Goal: Task Accomplishment & Management: Manage account settings

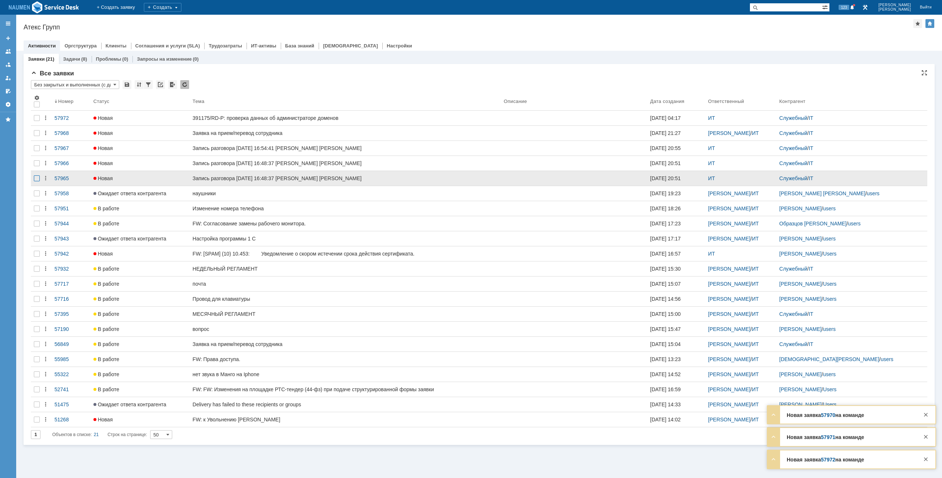
click at [35, 177] on div at bounding box center [37, 178] width 6 height 6
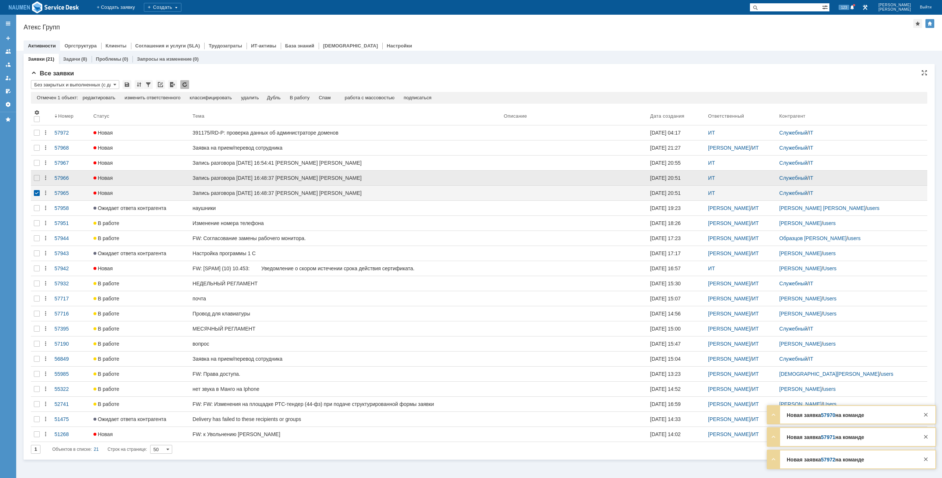
click at [36, 174] on div at bounding box center [37, 178] width 12 height 15
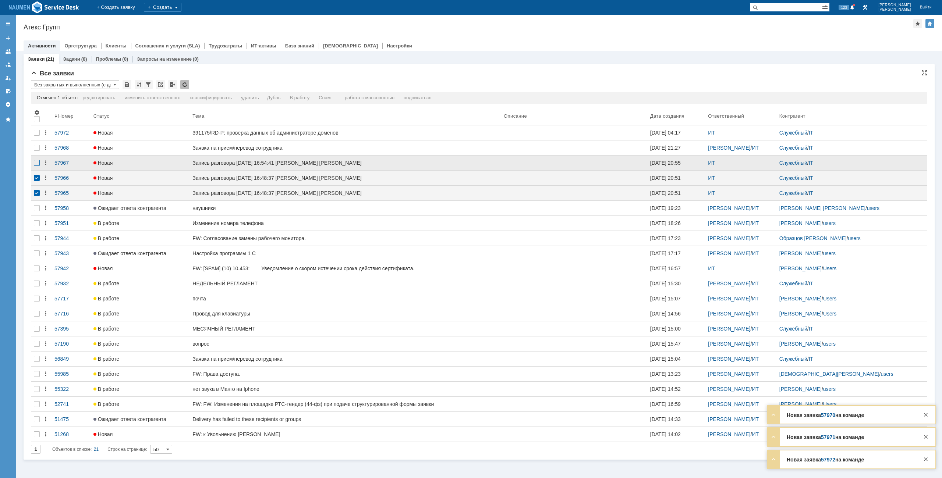
click at [35, 165] on div at bounding box center [37, 163] width 6 height 6
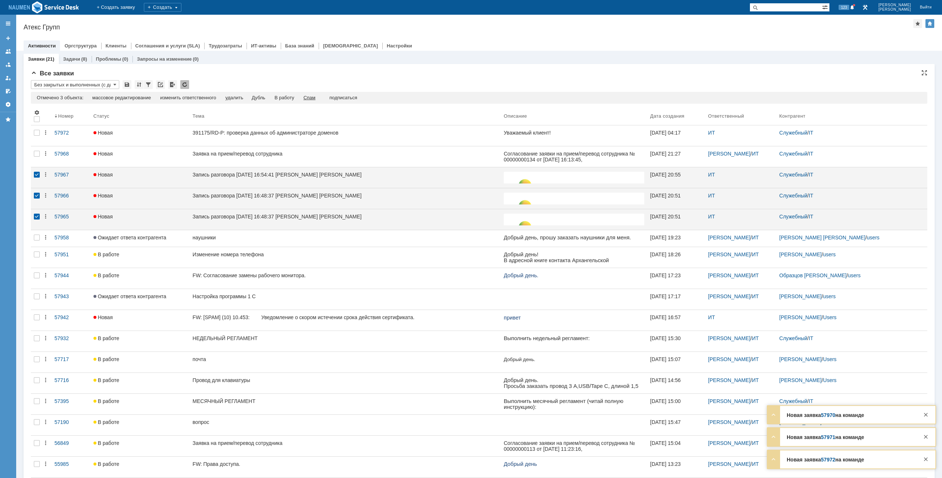
click at [316, 97] on div "Спам" at bounding box center [310, 98] width 12 height 6
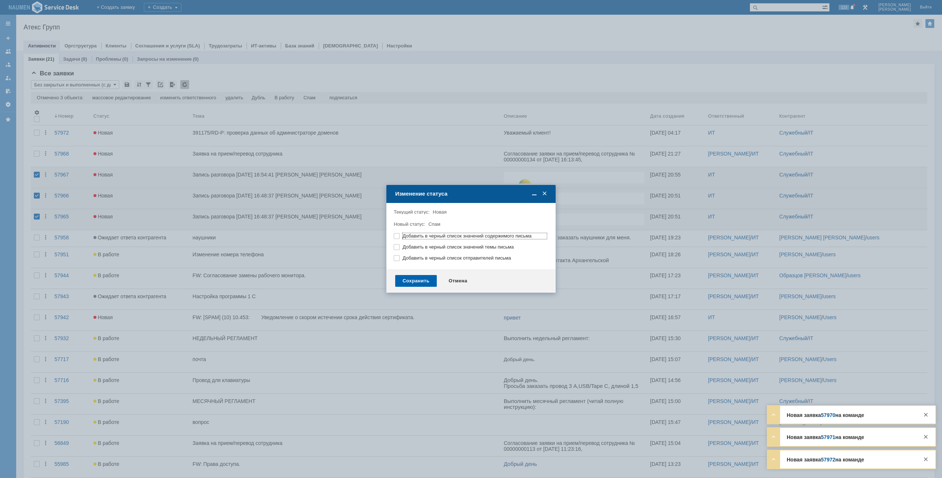
click at [428, 285] on div "Сохранить" at bounding box center [416, 281] width 42 height 12
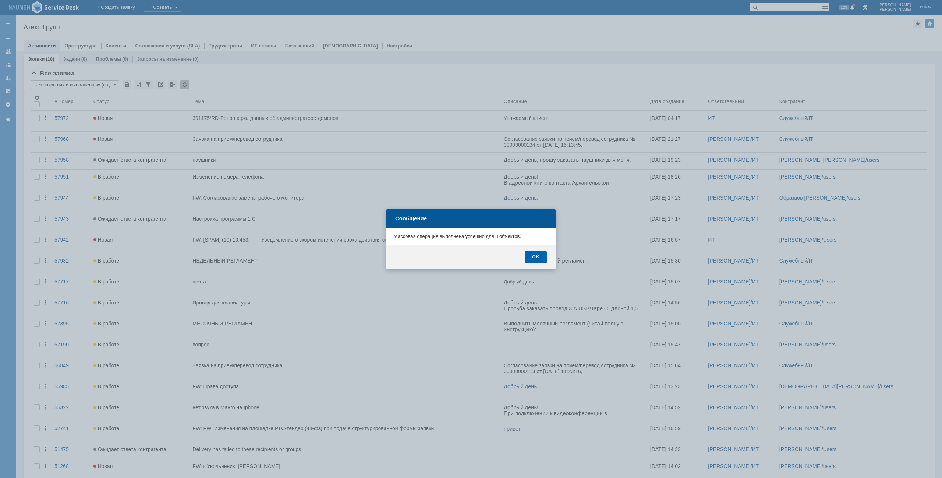
click at [533, 258] on div "OK" at bounding box center [536, 257] width 22 height 12
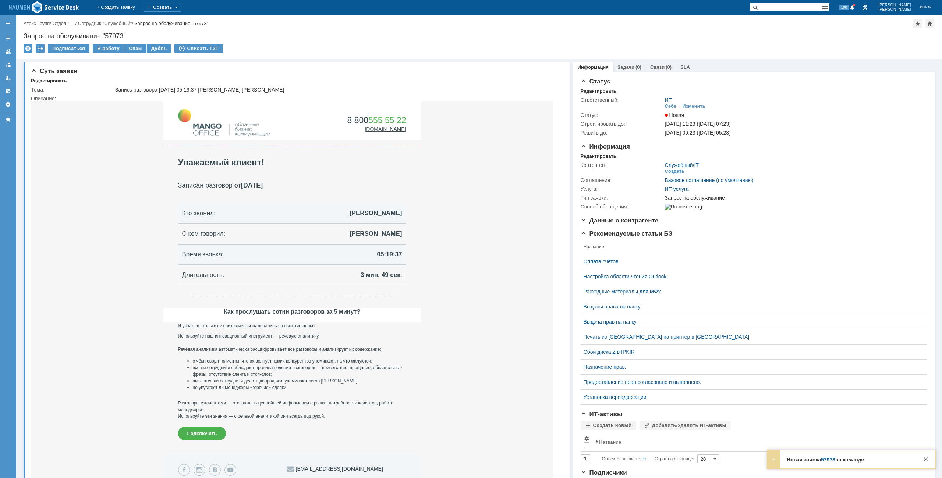
click at [56, 84] on div "Тема: Запись разговора 02.09.2025 05:19:37 Храмцова Ольга Мурзин Иван Описание:" at bounding box center [297, 322] width 533 height 476
click at [58, 83] on div "Редактировать" at bounding box center [49, 81] width 36 height 6
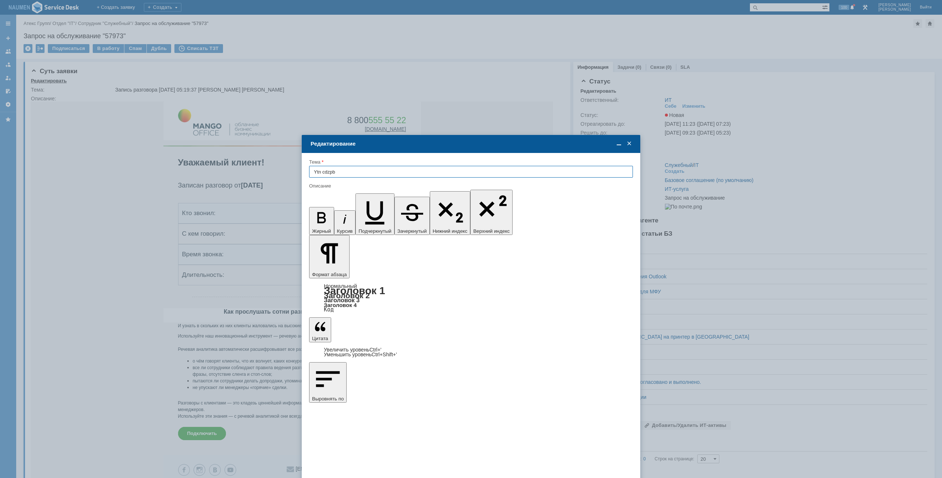
type input "Н"
type input "Не могу подключиться к офисному ПК удаленно"
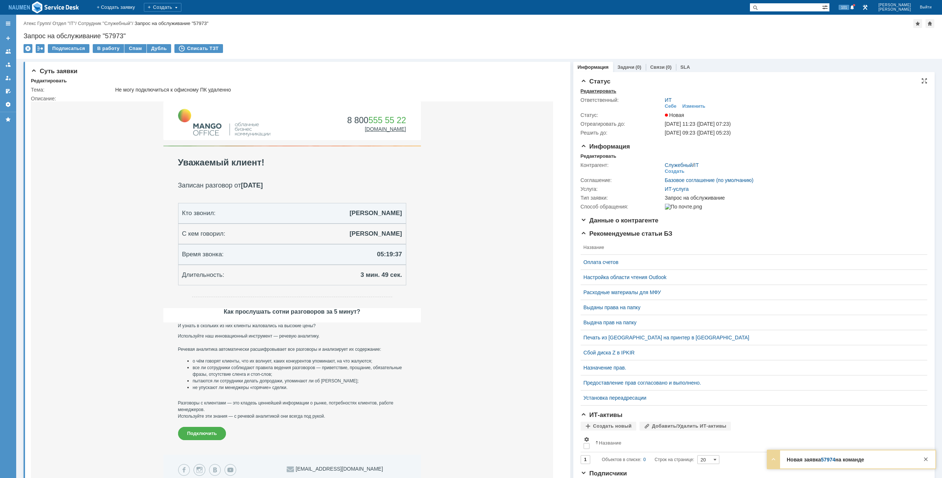
click at [594, 89] on div "Редактировать" at bounding box center [599, 91] width 36 height 6
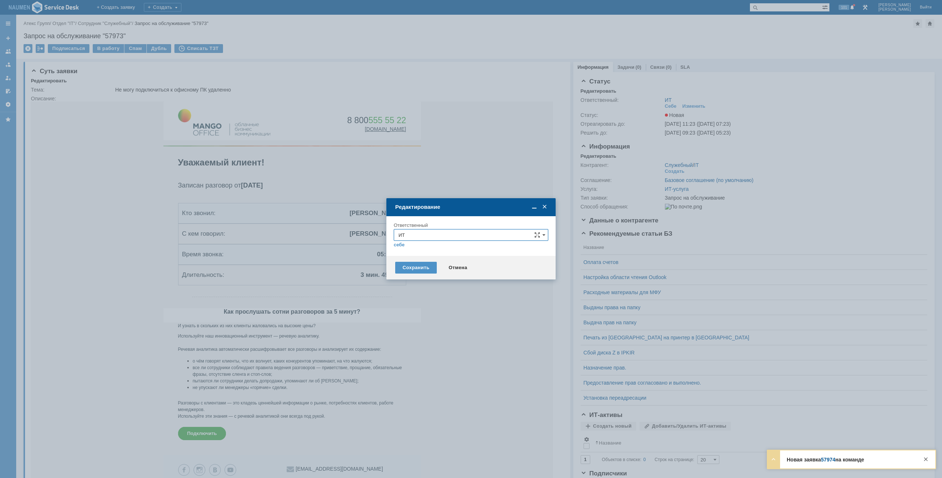
click at [447, 261] on div "Сохранить Отмена" at bounding box center [470, 268] width 169 height 24
click at [454, 267] on div "Отмена" at bounding box center [457, 268] width 33 height 12
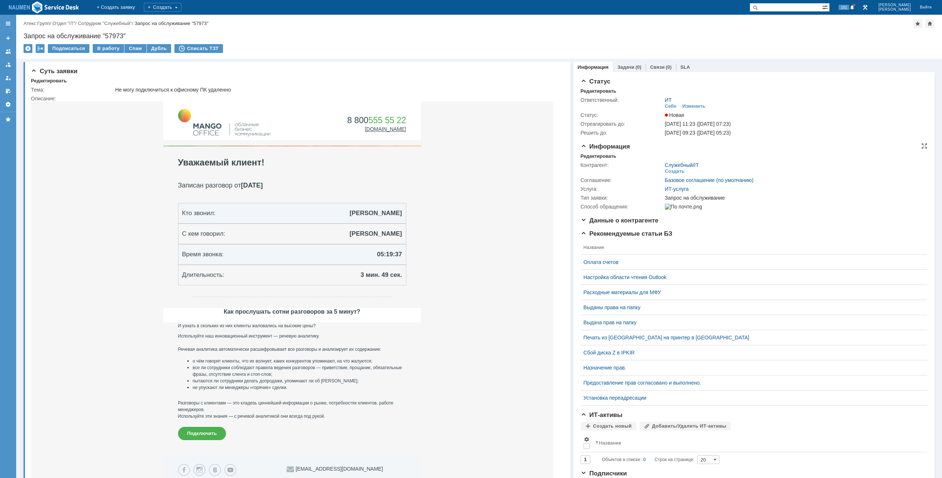
click at [594, 150] on span "Информация" at bounding box center [605, 146] width 49 height 7
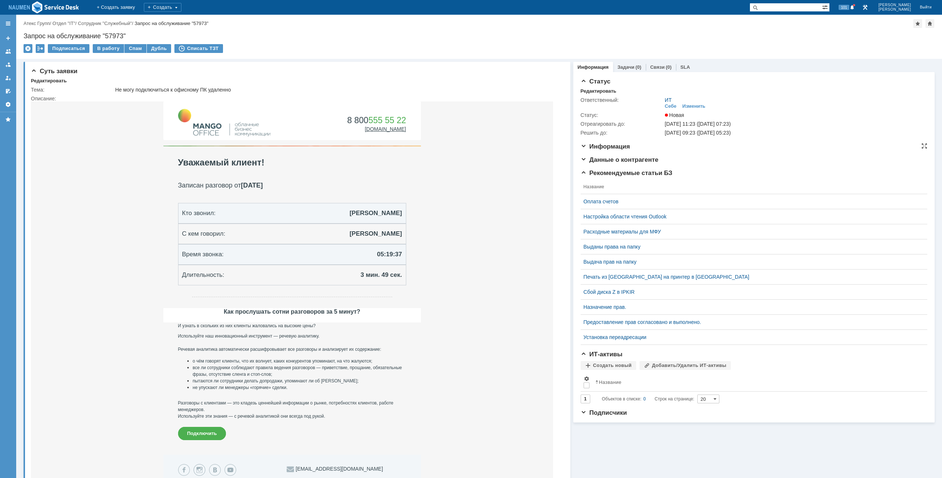
click at [597, 150] on div "Информация Редактировать Контрагент: Служебный / IT Создать Соглашение: Базовое…" at bounding box center [754, 149] width 347 height 13
click at [598, 145] on span "Информация" at bounding box center [605, 146] width 49 height 7
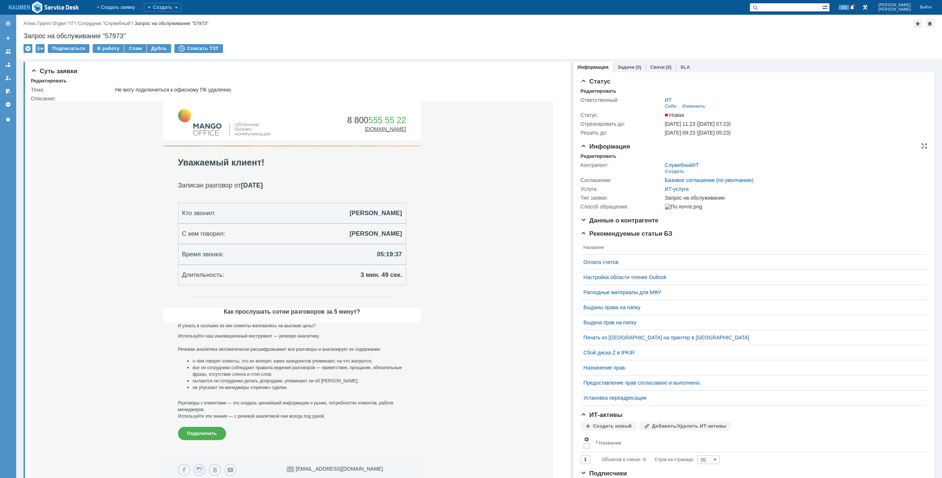
click at [595, 159] on div "Контрагент: Служебный / IT Создать Соглашение: Базовое соглашение (по умолчанию…" at bounding box center [754, 185] width 347 height 52
click at [599, 156] on div "Редактировать" at bounding box center [599, 156] width 36 height 6
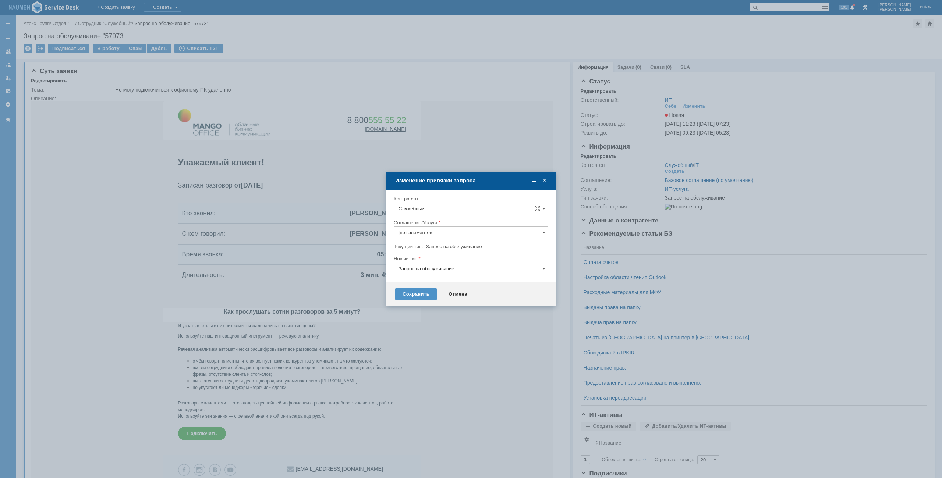
type input "ИТ-услуга"
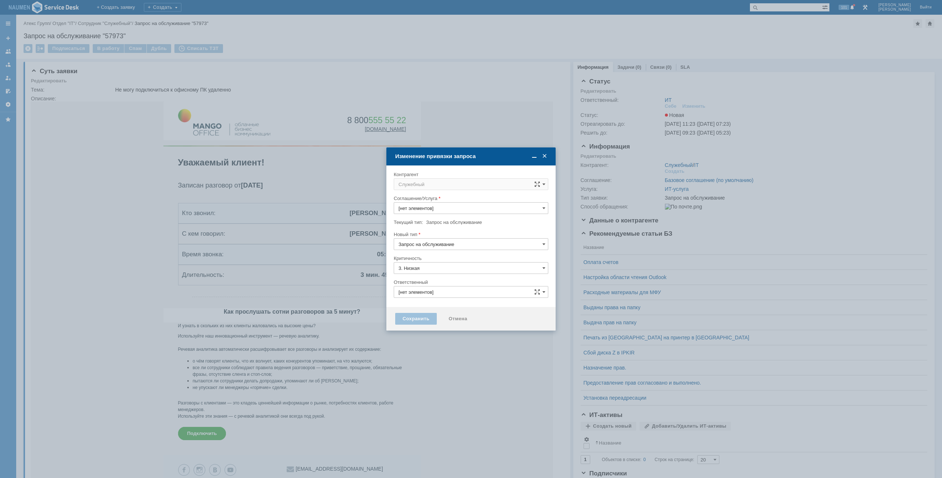
type input "[не указано]"
type input "ИТ"
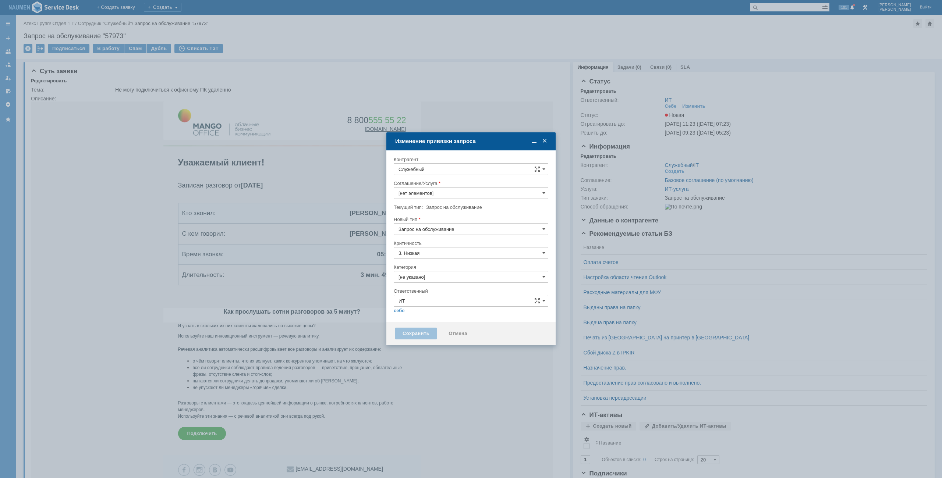
type input "ИТ-услуга"
click at [457, 167] on input "Служебный" at bounding box center [471, 169] width 155 height 12
click at [447, 236] on span "[PERSON_NAME]" at bounding box center [444, 236] width 39 height 6
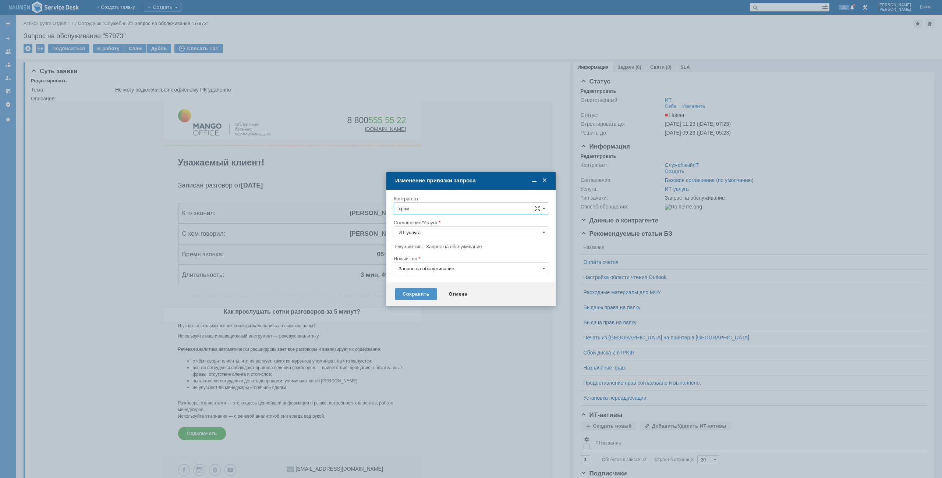
type input "[PERSON_NAME]"
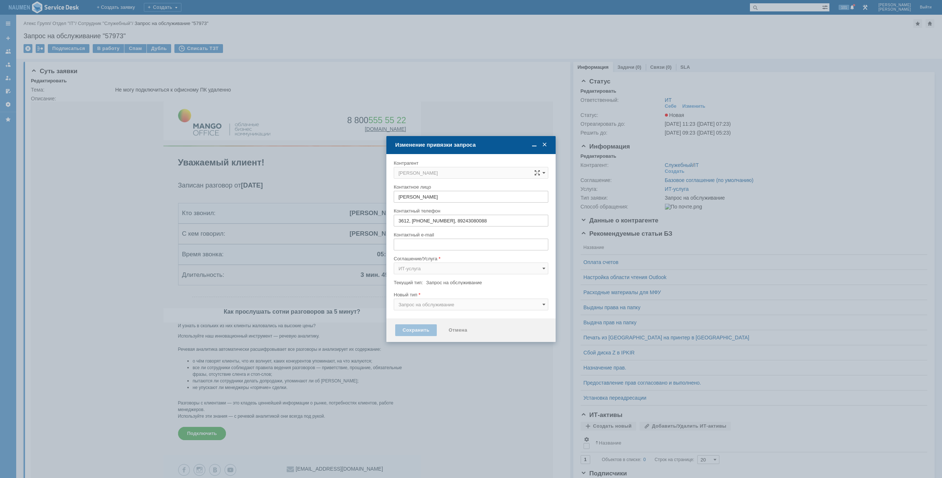
type input "[EMAIL_ADDRESS][DOMAIN_NAME]"
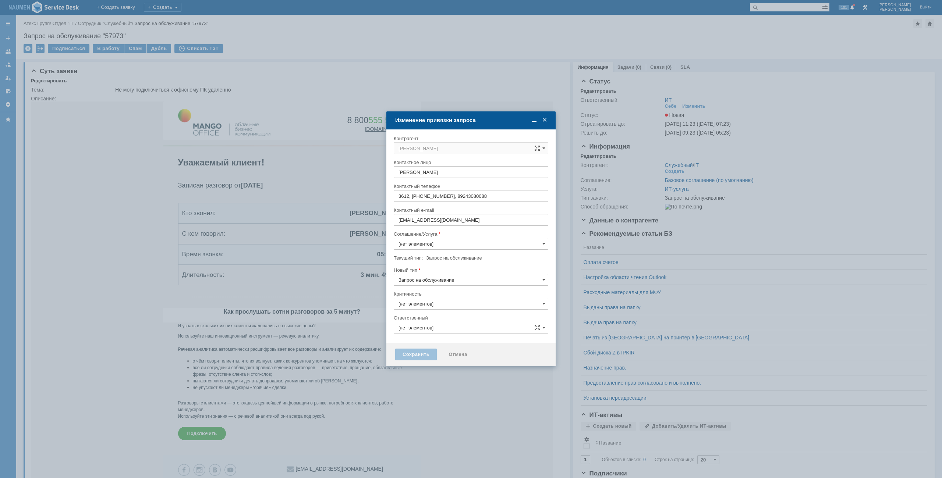
type input "3. Низкая"
type input "[не указано]"
type input "ИТ"
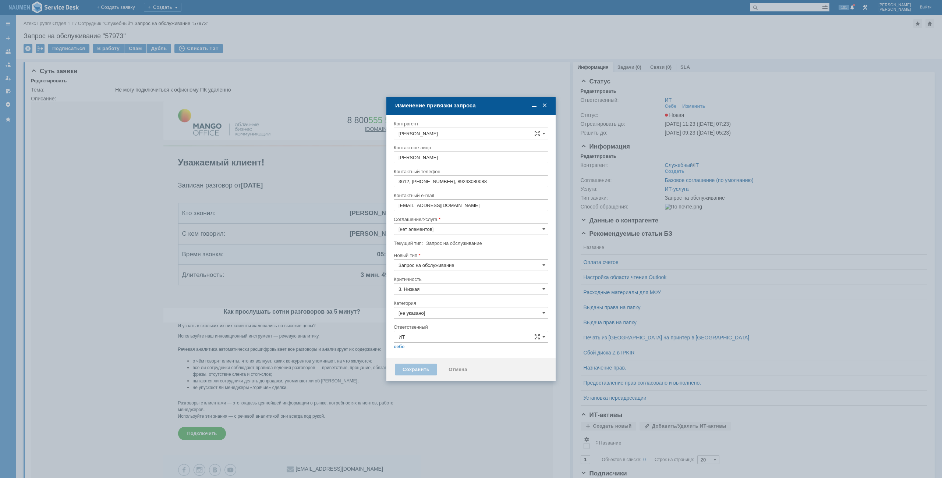
type input "ИТ-услуга"
click at [430, 276] on div "Критичность" at bounding box center [471, 279] width 155 height 7
click at [432, 263] on input "Запрос на обслуживание" at bounding box center [471, 265] width 155 height 12
click at [413, 305] on span "Инцидент" at bounding box center [470, 303] width 145 height 6
type input "Инцидент"
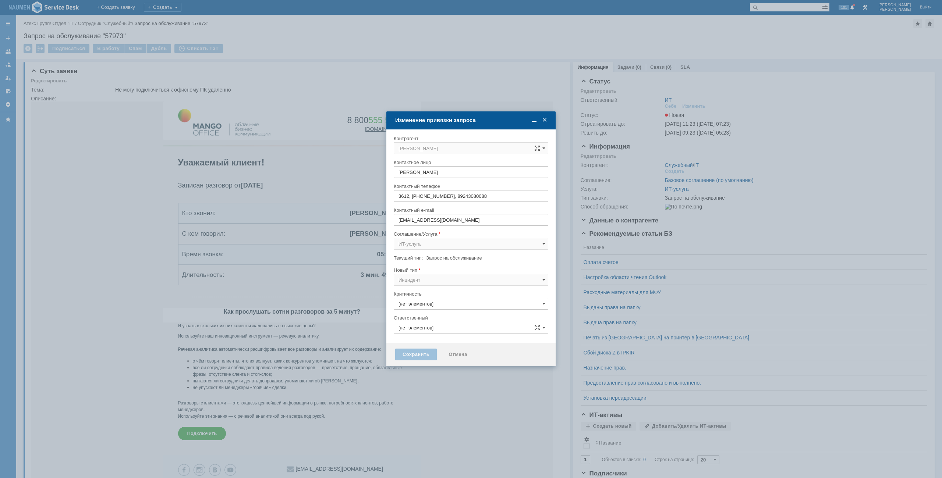
type input "3. Низкая"
type input "Инцидент"
type input "[не указано]"
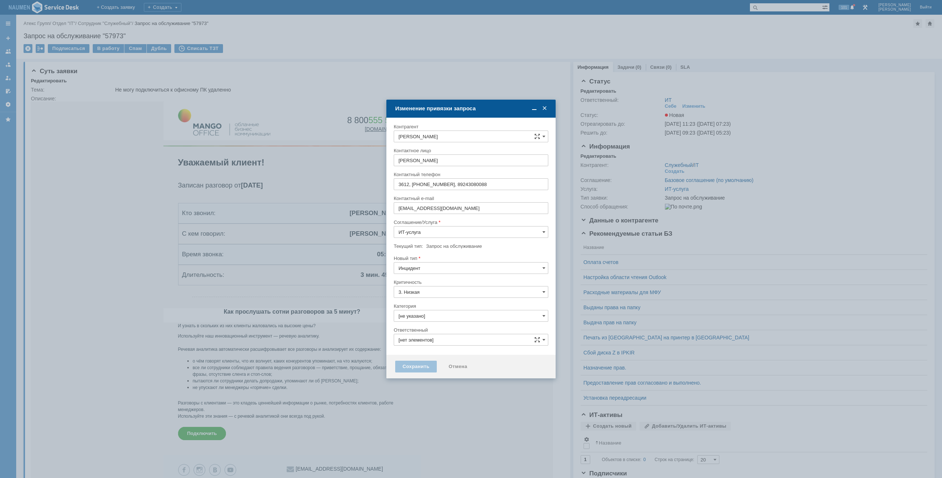
type input "ИТ"
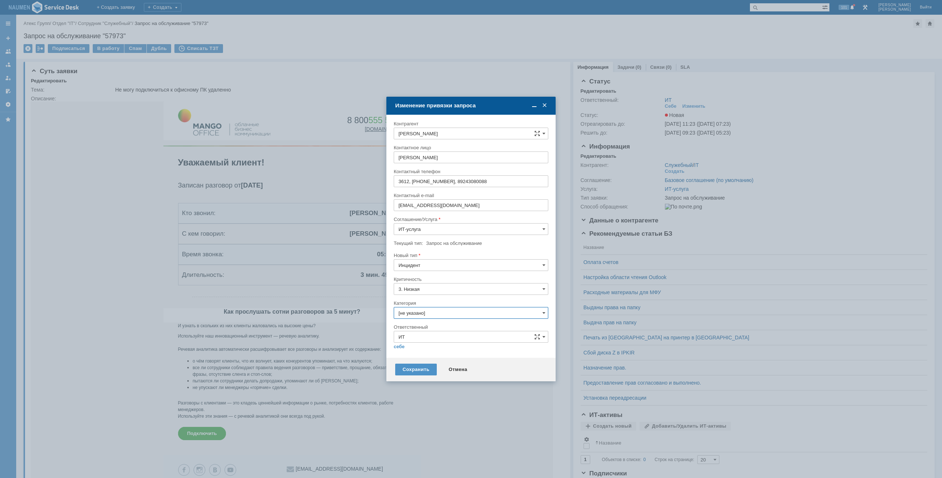
click at [429, 316] on input "[не указано]" at bounding box center [471, 313] width 155 height 12
click at [424, 364] on span "Удаленный доступ TS" at bounding box center [470, 367] width 145 height 6
click at [395, 349] on div "Внимание! Контрагент Храмцова Ольга Контактное лицо Храмцова Ольга Контактный т…" at bounding box center [470, 236] width 169 height 243
type input "Удаленный доступ TS"
click at [398, 349] on link "себе" at bounding box center [399, 347] width 11 height 6
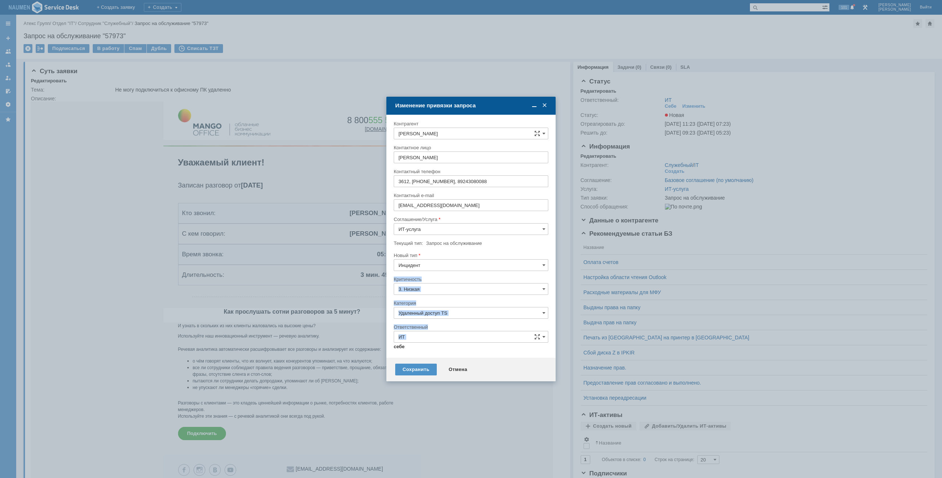
type input "[PERSON_NAME]"
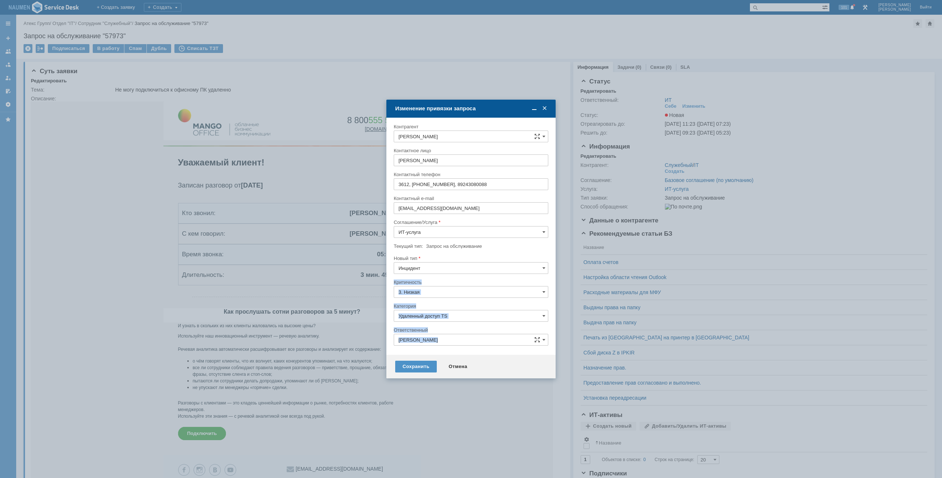
click at [474, 328] on div "Ответственный" at bounding box center [470, 330] width 153 height 5
click at [423, 364] on div "Сохранить" at bounding box center [416, 367] width 42 height 12
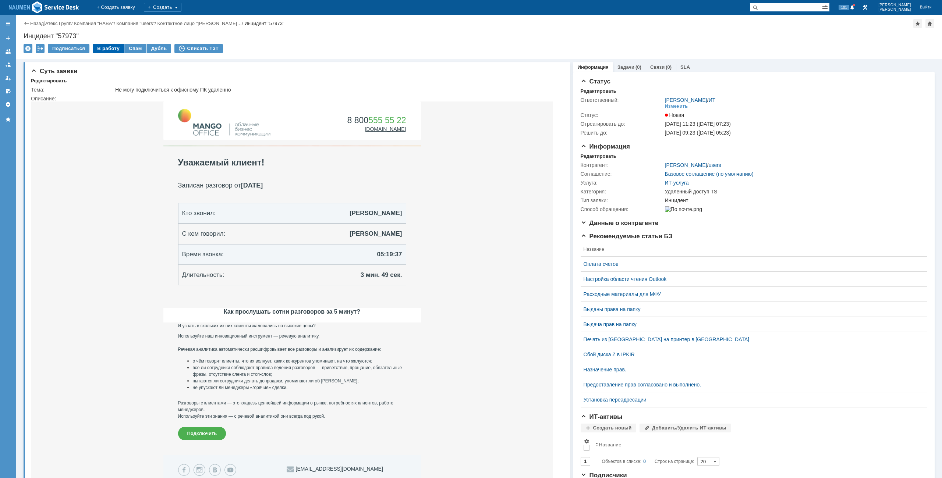
click at [98, 52] on div "В работу" at bounding box center [108, 48] width 31 height 9
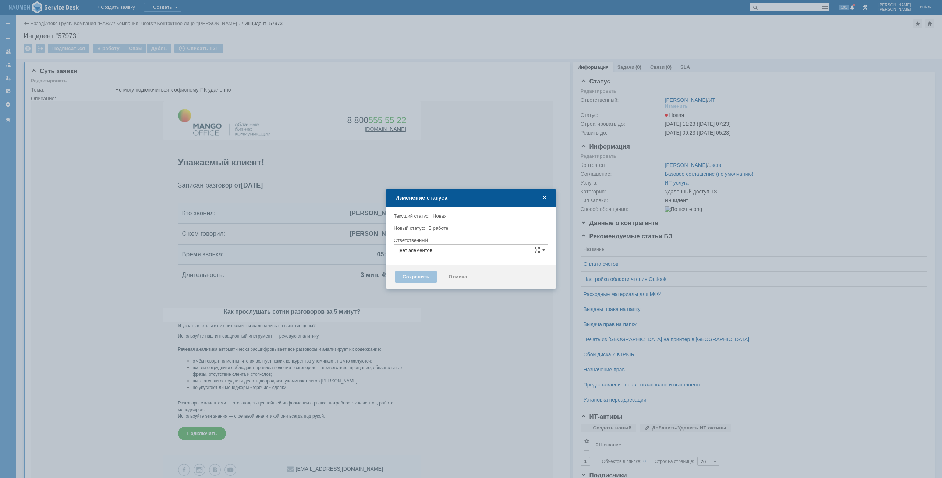
type input "[PERSON_NAME]"
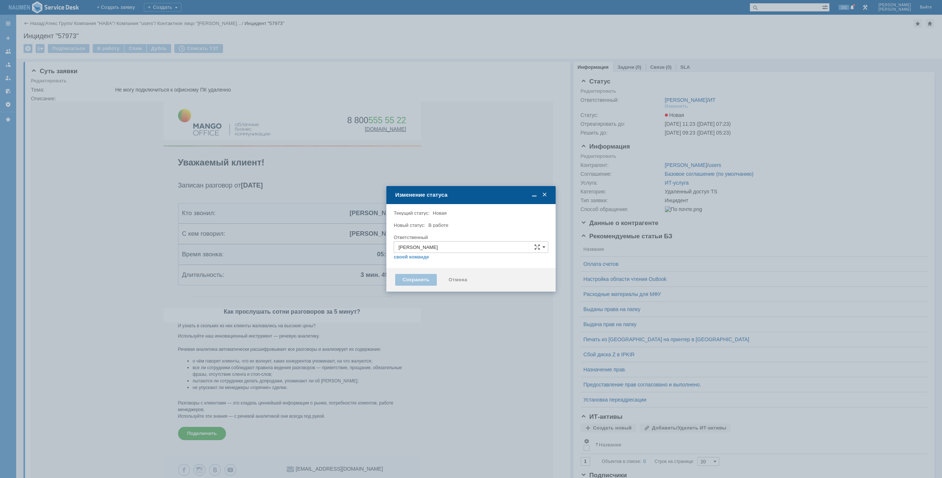
type input "Удаленный доступ TS"
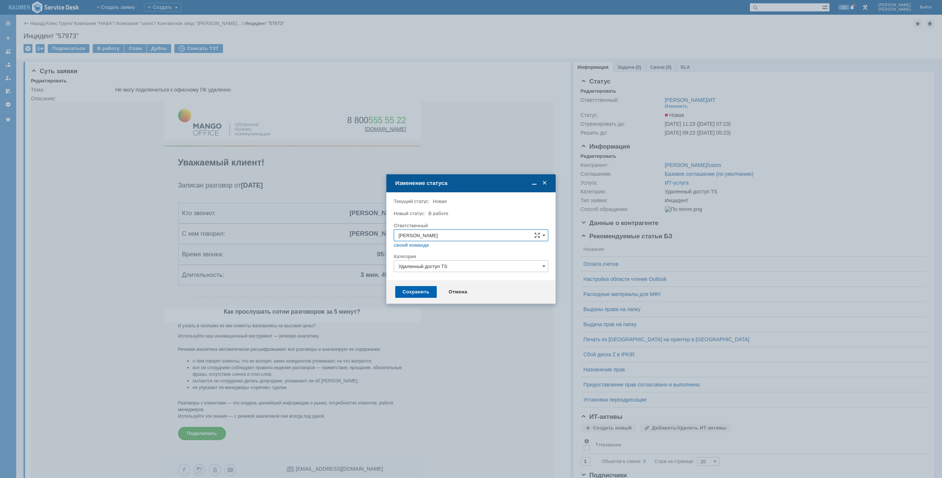
click at [419, 290] on div "Сохранить" at bounding box center [416, 292] width 42 height 12
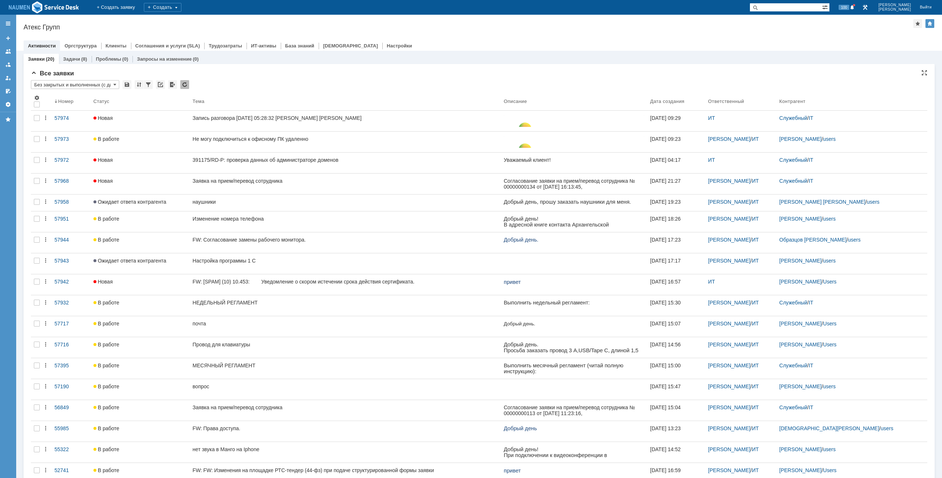
click at [406, 74] on div "Все заявки" at bounding box center [479, 73] width 896 height 7
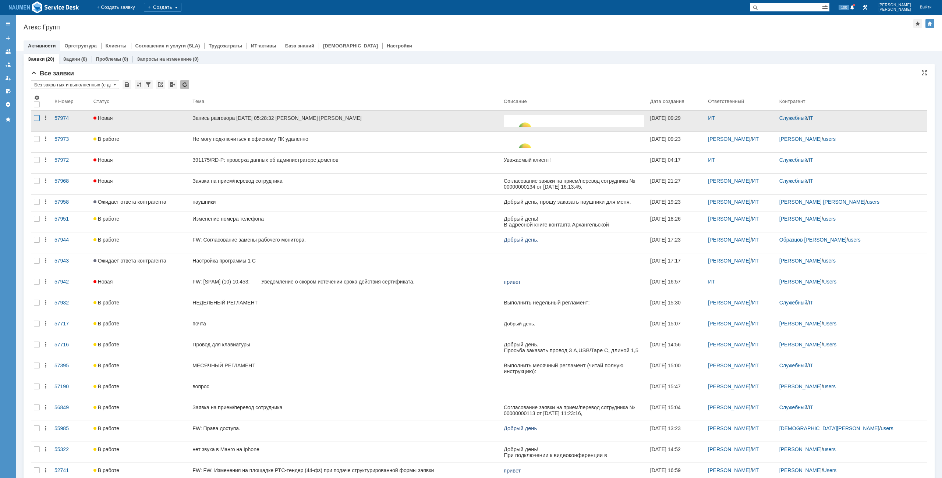
click at [35, 117] on div at bounding box center [37, 118] width 6 height 6
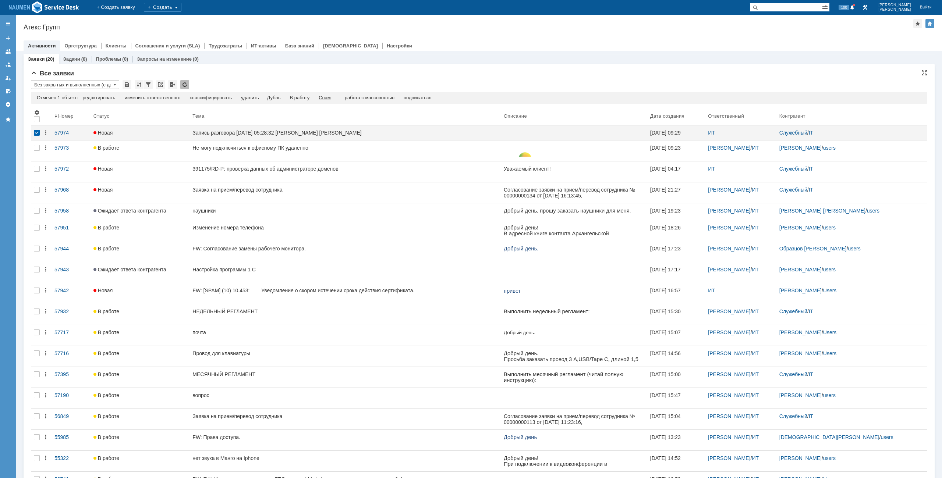
click at [328, 96] on div "Спам" at bounding box center [325, 98] width 12 height 6
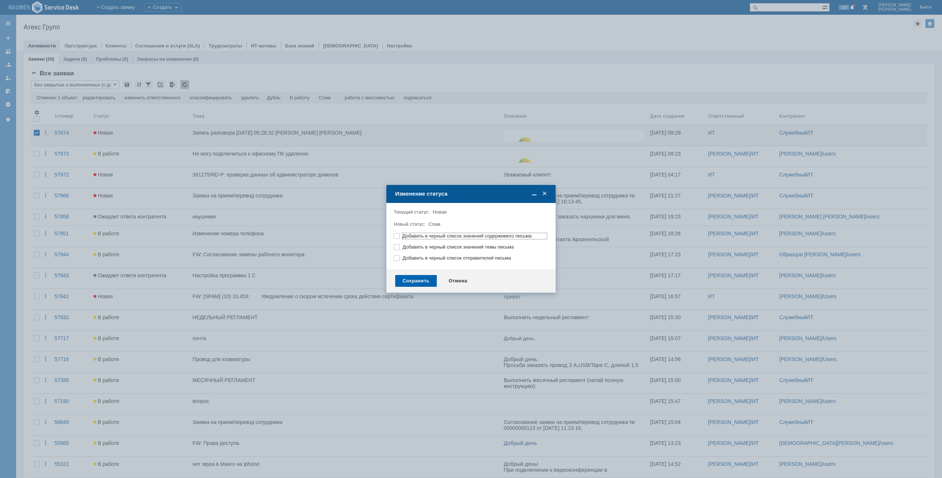
click at [403, 281] on div "Сохранить" at bounding box center [416, 281] width 42 height 12
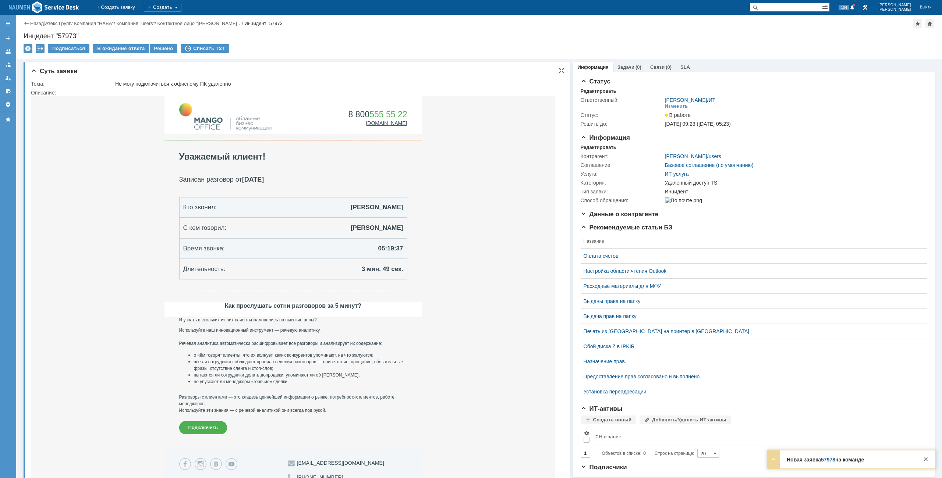
click at [119, 226] on td "8 800 555 55 22 [DOMAIN_NAME] | [EMAIL_ADDRESS][DOMAIN_NAME] | [PHONE_NUMBER] |…" at bounding box center [293, 273] width 524 height 354
click at [158, 50] on div "Решено" at bounding box center [164, 48] width 28 height 9
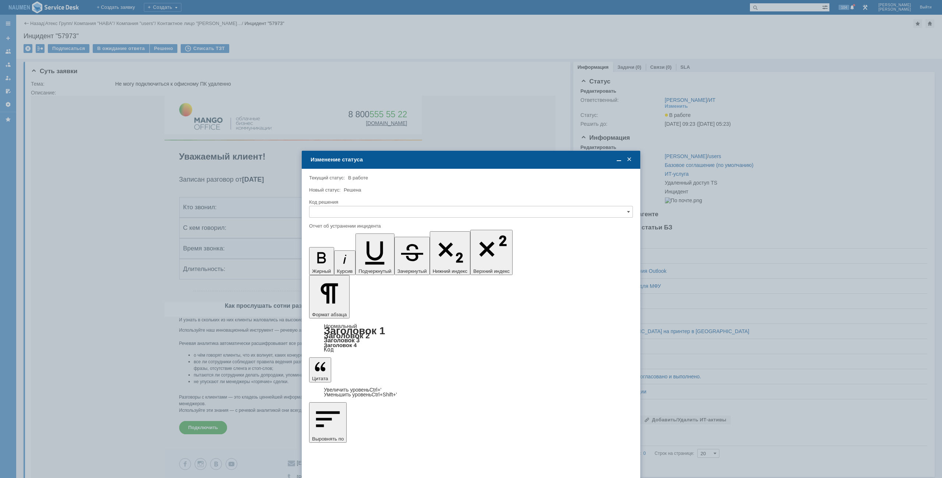
click at [384, 220] on div at bounding box center [471, 220] width 324 height 5
click at [384, 214] on input "text" at bounding box center [471, 212] width 324 height 12
click at [331, 258] on div "Решено" at bounding box center [470, 262] width 323 height 12
type input "Решено"
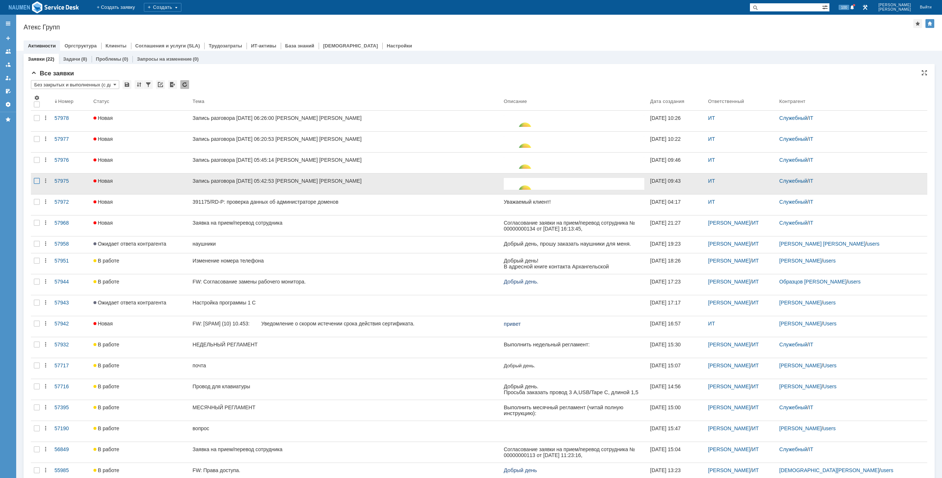
click at [34, 180] on div at bounding box center [37, 181] width 6 height 6
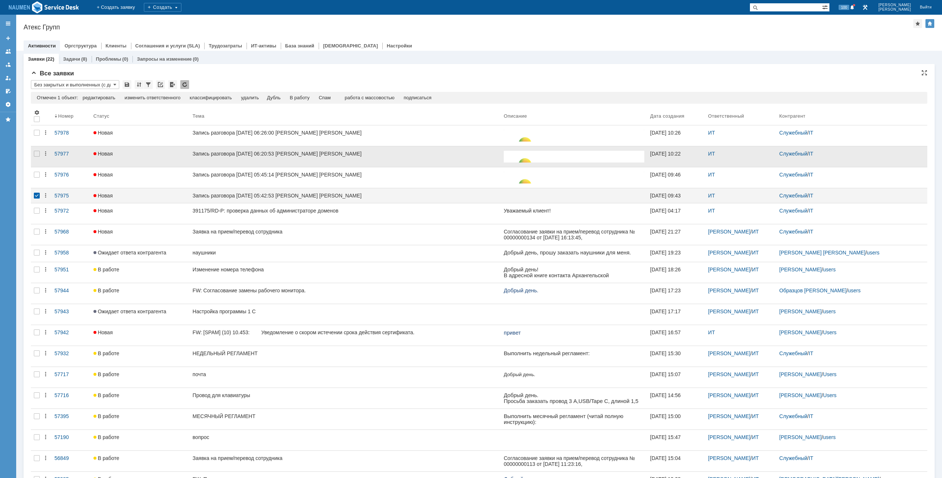
click at [35, 160] on div at bounding box center [37, 156] width 12 height 21
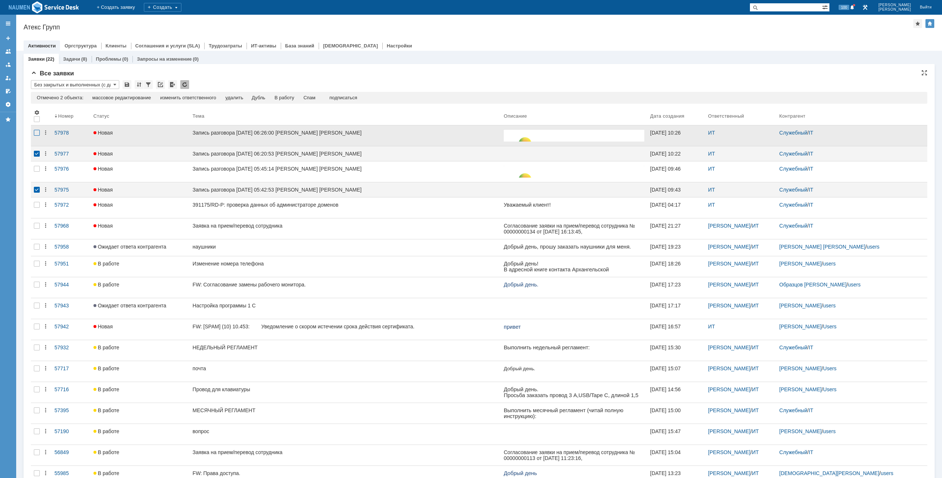
click at [36, 135] on div at bounding box center [37, 133] width 6 height 6
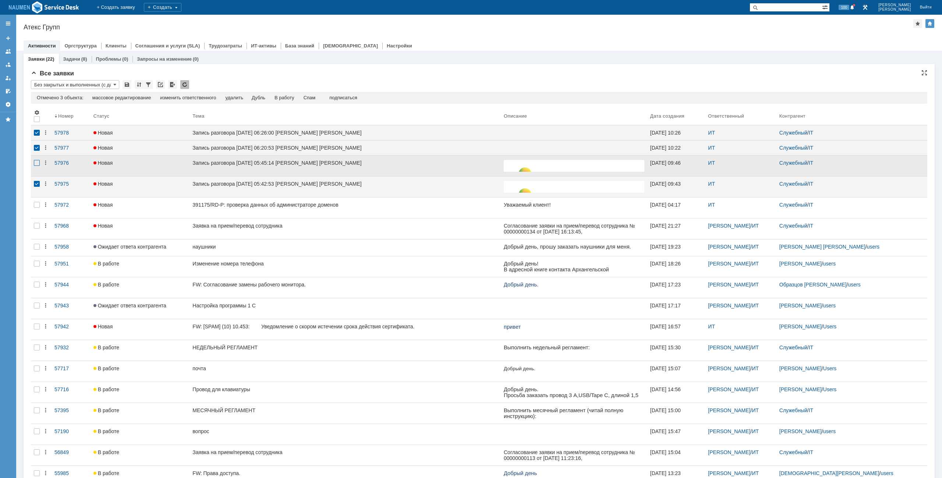
click at [36, 165] on div at bounding box center [37, 163] width 6 height 6
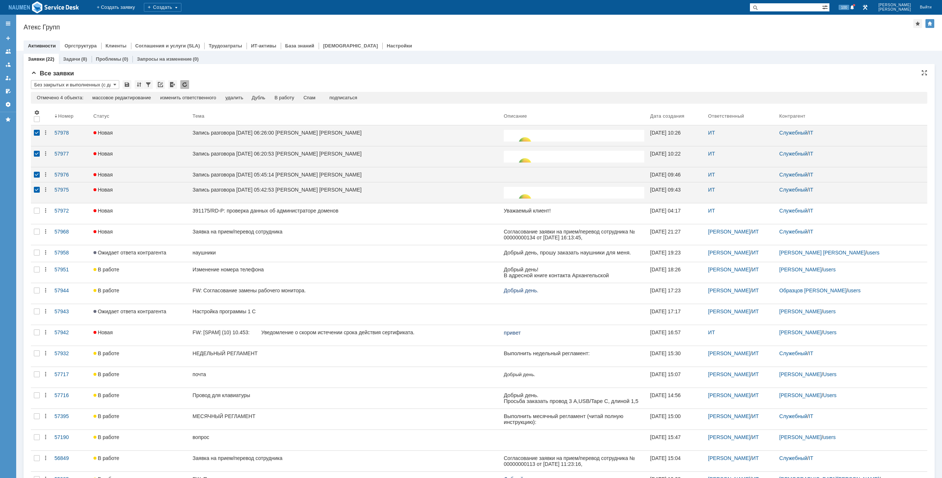
click at [313, 95] on div "Отмечено 4 объекта: редактировать массовое редактирование изменить ответственно…" at bounding box center [479, 98] width 896 height 12
click at [313, 97] on div "Спам" at bounding box center [310, 98] width 12 height 6
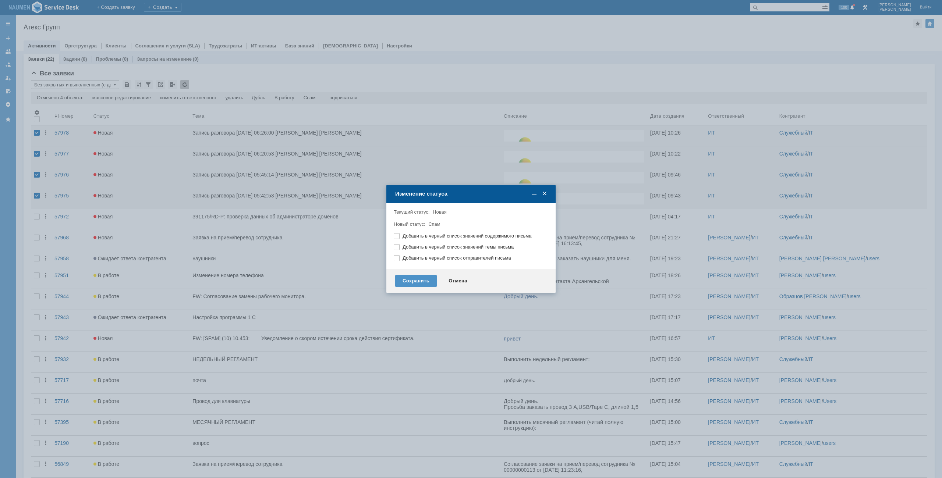
click at [418, 274] on div "Сохранить Отмена" at bounding box center [470, 281] width 169 height 24
click at [419, 283] on div "Сохранить" at bounding box center [416, 281] width 42 height 12
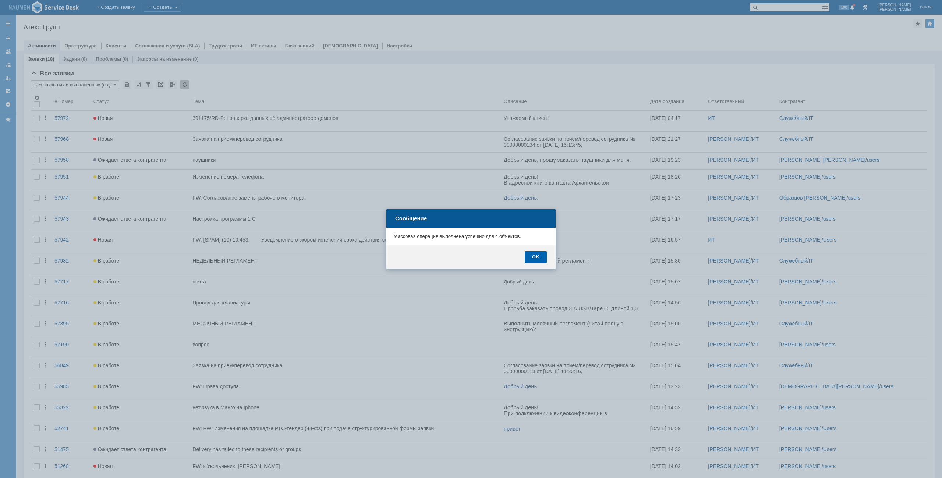
click at [543, 256] on div "OK" at bounding box center [536, 257] width 22 height 12
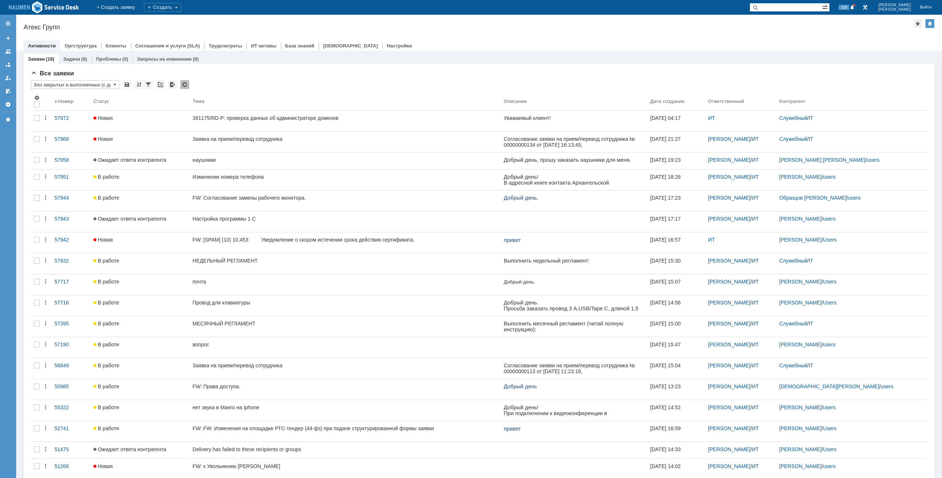
click at [409, 22] on div "Назад | Атекс Групп Атекс Групп root$101 Активности Оргструктура Клиенты Соглаш…" at bounding box center [479, 33] width 926 height 36
click at [266, 30] on div "Атекс Групп" at bounding box center [469, 27] width 890 height 7
